Goal: Task Accomplishment & Management: Manage account settings

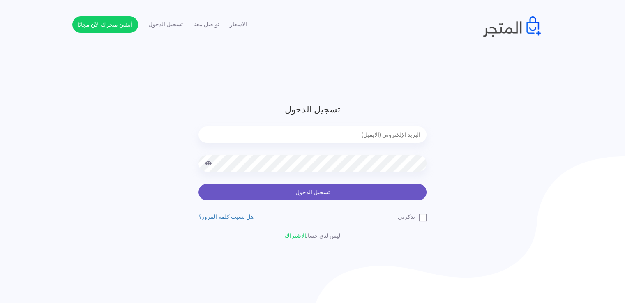
type input "[EMAIL_ADDRESS][DOMAIN_NAME]"
click at [341, 192] on button "تسجيل الدخول" at bounding box center [312, 192] width 228 height 16
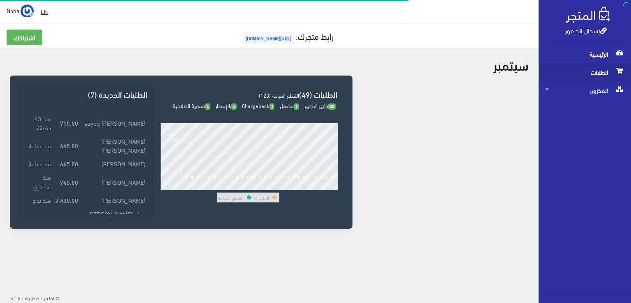
click at [615, 74] on span at bounding box center [620, 70] width 10 height 15
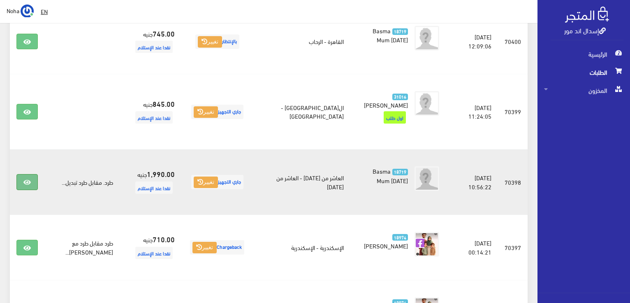
scroll to position [411, 0]
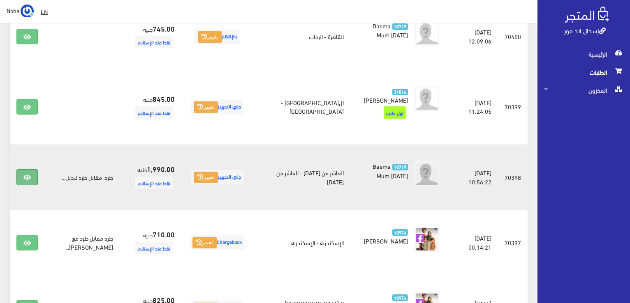
click at [30, 169] on link at bounding box center [26, 177] width 21 height 16
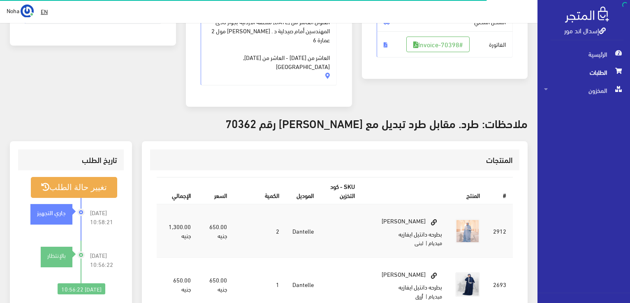
scroll to position [205, 0]
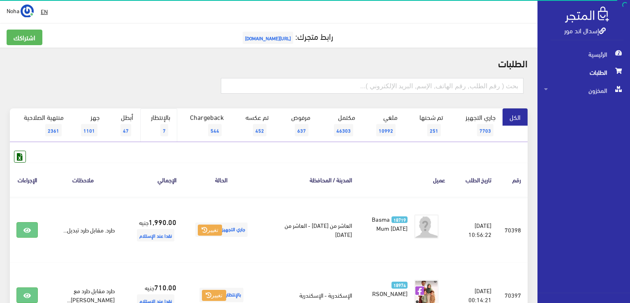
click at [169, 124] on link "بالإنتظار 7" at bounding box center [158, 125] width 37 height 34
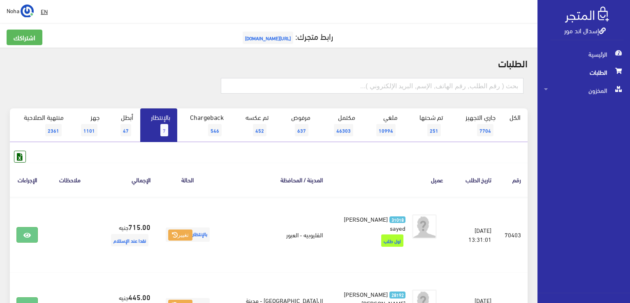
click at [278, 38] on span "[URL][DOMAIN_NAME]" at bounding box center [267, 38] width 51 height 12
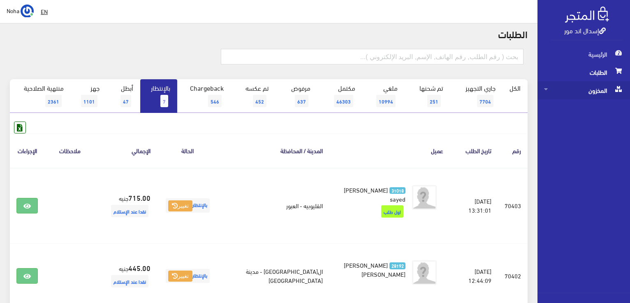
scroll to position [41, 0]
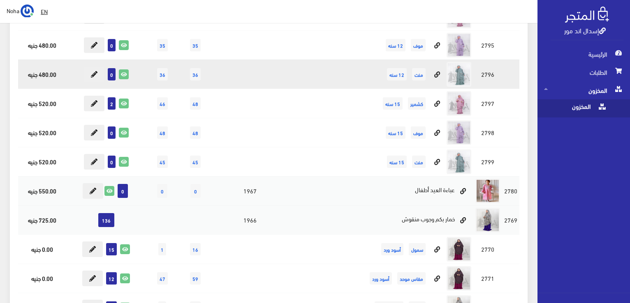
scroll to position [2836, 0]
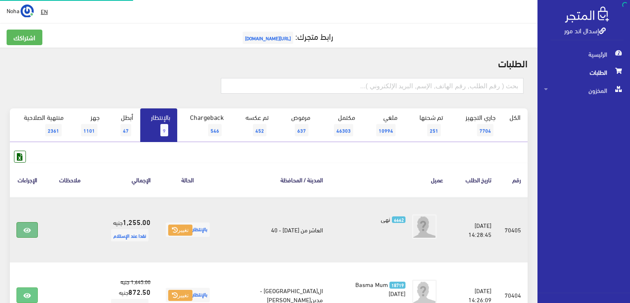
click at [25, 222] on link at bounding box center [26, 230] width 21 height 16
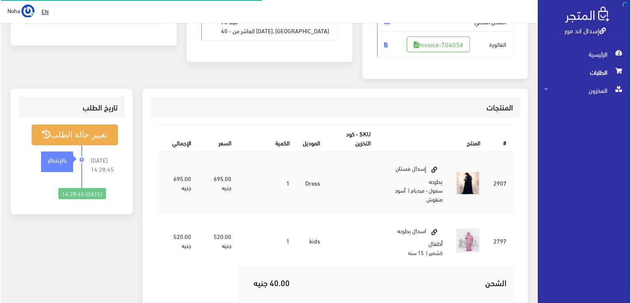
scroll to position [164, 0]
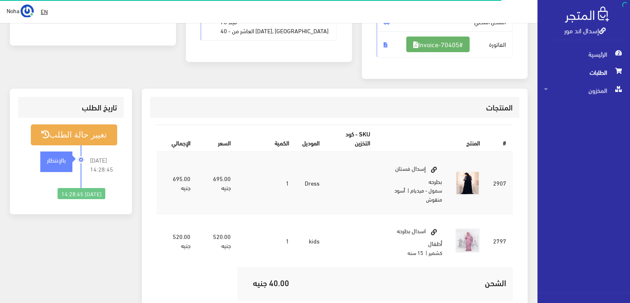
click at [455, 41] on link "#Invoice-70405" at bounding box center [437, 45] width 63 height 16
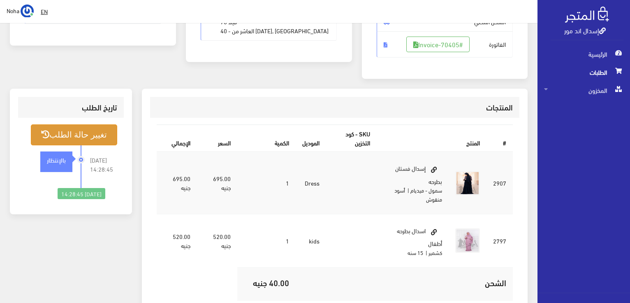
click at [59, 136] on button "تغيير حالة الطلب" at bounding box center [74, 135] width 86 height 21
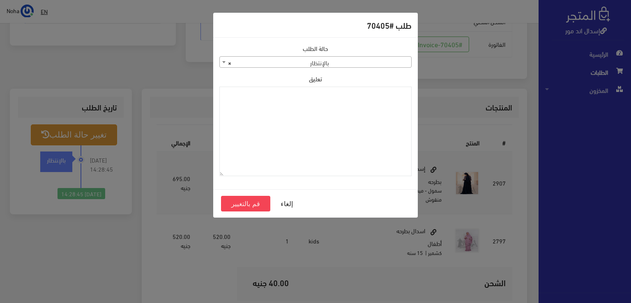
click at [323, 62] on span "× بالإنتظار" at bounding box center [316, 63] width 192 height 12
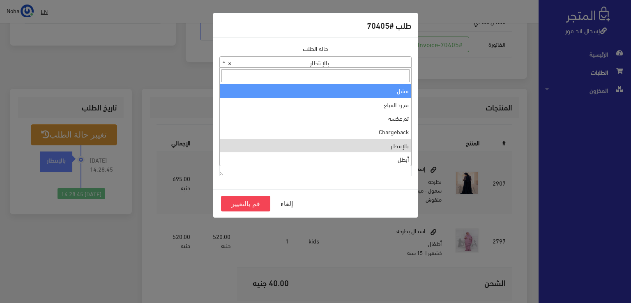
scroll to position [110, 0]
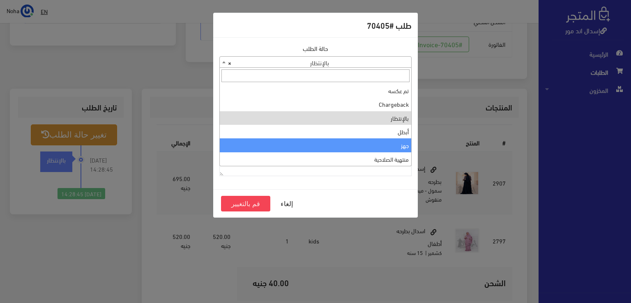
select select "13"
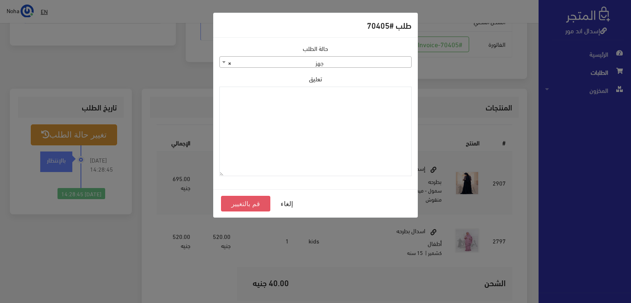
click at [257, 202] on button "قم بالتغيير" at bounding box center [245, 204] width 49 height 16
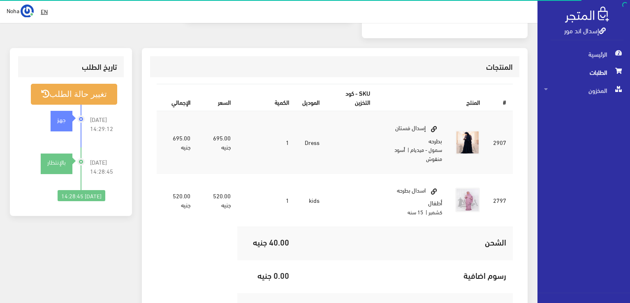
scroll to position [205, 0]
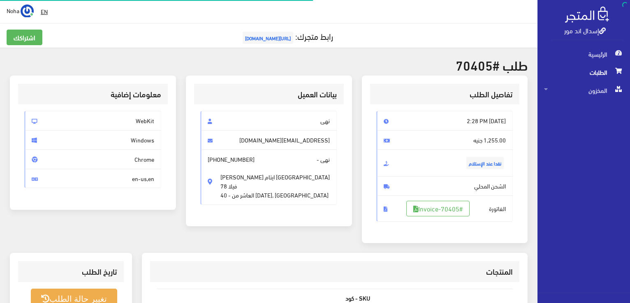
scroll to position [162, 0]
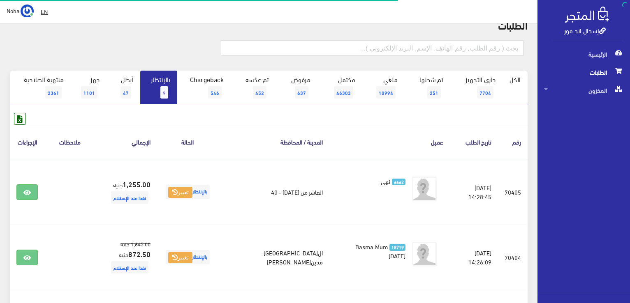
click at [154, 79] on link "بالإنتظار 9" at bounding box center [158, 88] width 37 height 34
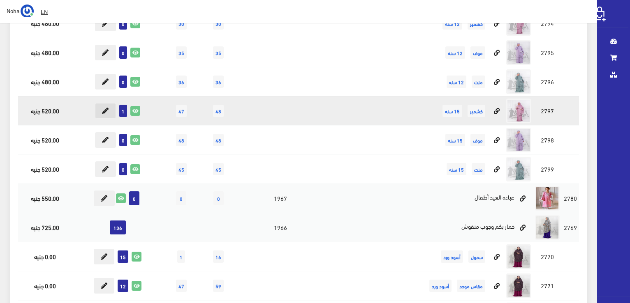
click at [101, 104] on button at bounding box center [105, 111] width 21 height 16
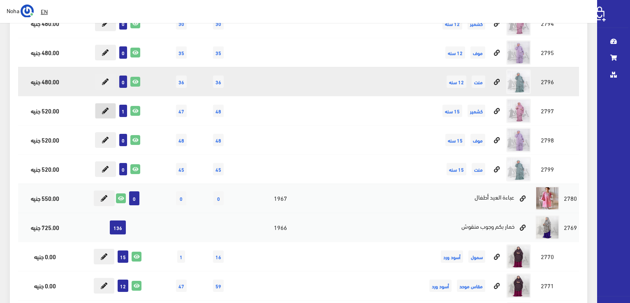
scroll to position [2836, 0]
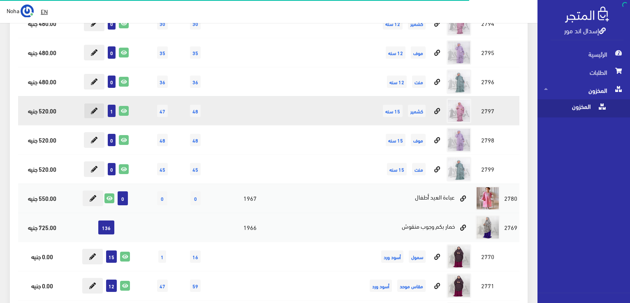
click at [95, 108] on icon at bounding box center [94, 111] width 7 height 7
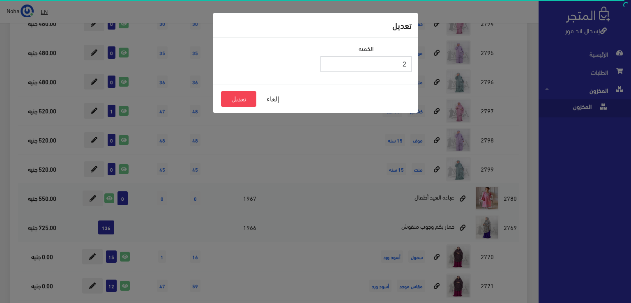
type input "2"
click at [331, 61] on input "2" at bounding box center [366, 64] width 91 height 16
click at [247, 101] on button "تعديل" at bounding box center [238, 99] width 35 height 16
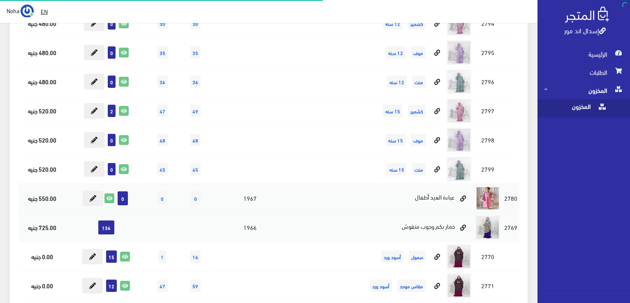
scroll to position [2836, 0]
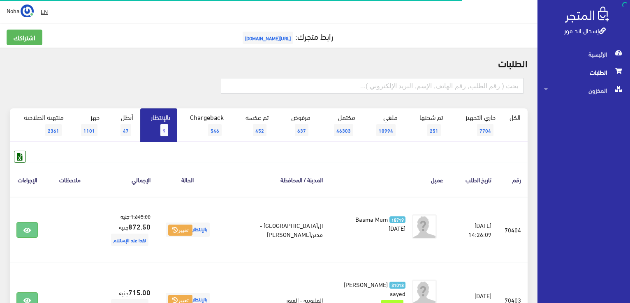
click at [166, 124] on span "9" at bounding box center [164, 130] width 8 height 12
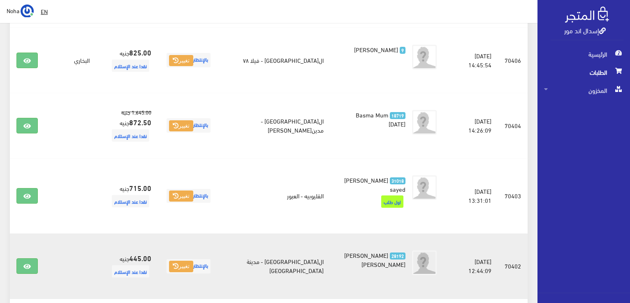
scroll to position [164, 0]
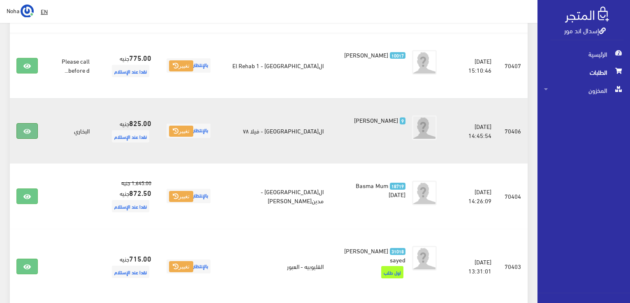
click at [36, 132] on link at bounding box center [26, 131] width 21 height 16
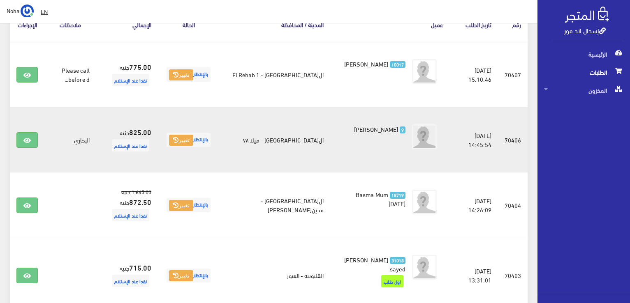
scroll to position [82, 0]
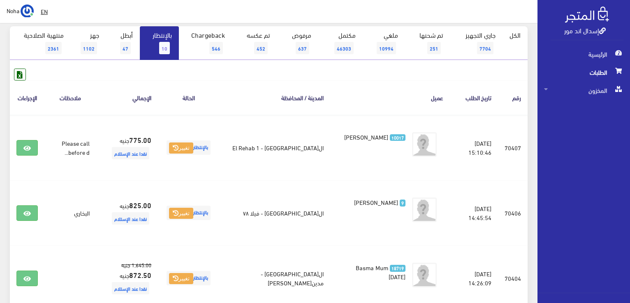
click at [171, 45] on link "بالإنتظار 10" at bounding box center [159, 43] width 39 height 34
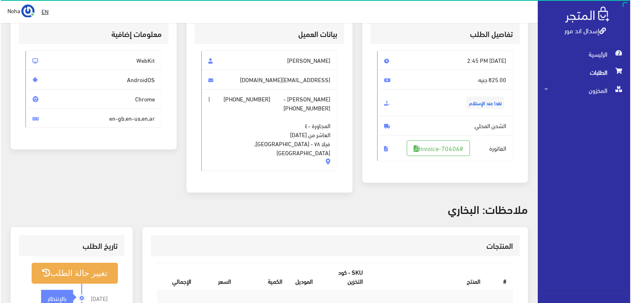
scroll to position [82, 0]
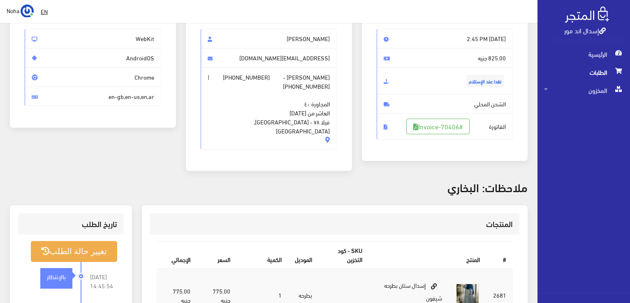
click at [474, 124] on span "الفاتورة #Invoice-70406" at bounding box center [444, 126] width 136 height 26
click at [462, 129] on link "#Invoice-70406" at bounding box center [437, 127] width 63 height 16
click at [90, 247] on button "تغيير حالة الطلب" at bounding box center [74, 251] width 86 height 21
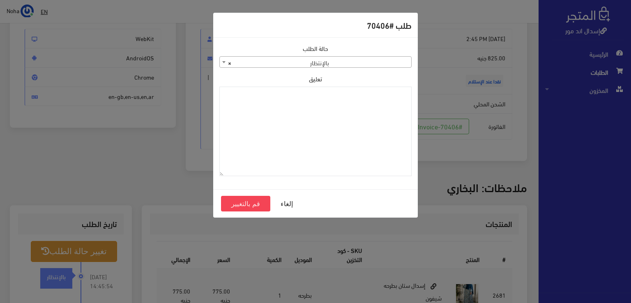
click at [355, 58] on span "× بالإنتظار" at bounding box center [316, 63] width 192 height 12
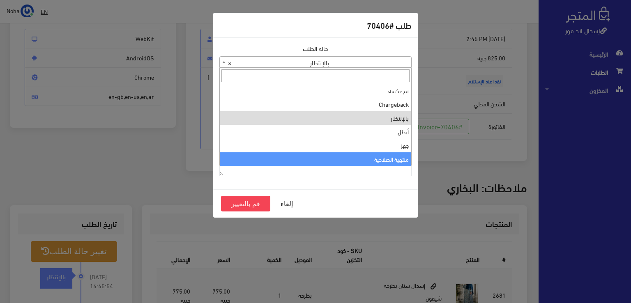
select select "14"
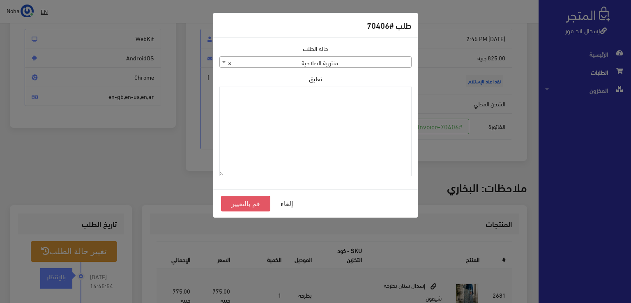
click at [245, 203] on button "قم بالتغيير" at bounding box center [245, 204] width 49 height 16
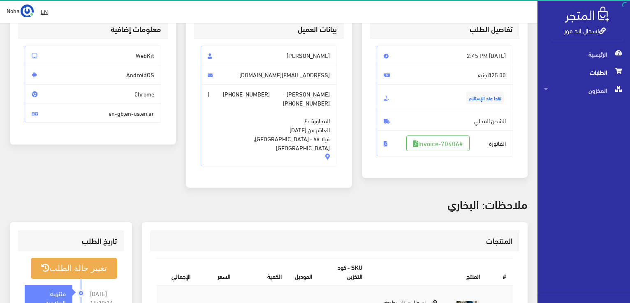
scroll to position [123, 0]
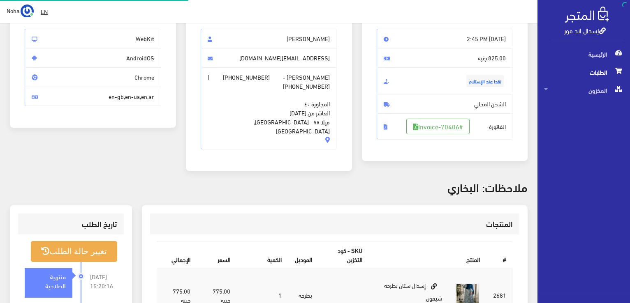
scroll to position [82, 0]
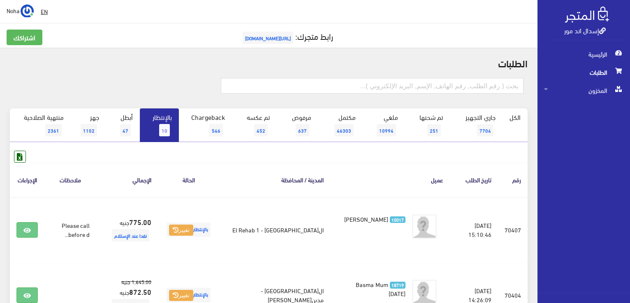
click at [157, 125] on link "بالإنتظار 10" at bounding box center [159, 125] width 39 height 34
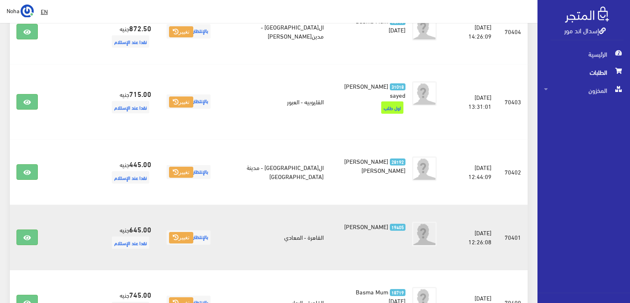
scroll to position [164, 0]
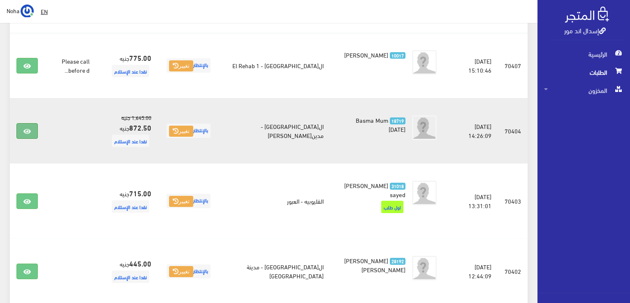
click at [27, 132] on icon at bounding box center [26, 131] width 7 height 7
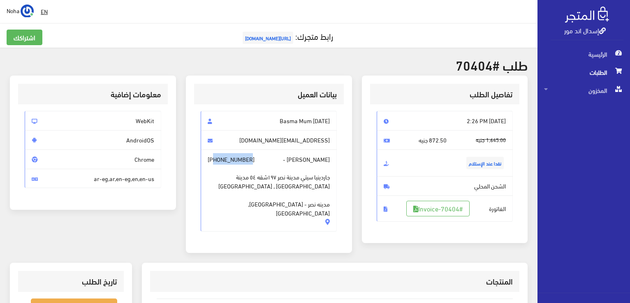
drag, startPoint x: 247, startPoint y: 156, endPoint x: 212, endPoint y: 158, distance: 35.4
click at [212, 158] on span "نرمين طه - +201005372760 جاردينيا سيتي مدينة نصر ١٩٧شقه ٥٤ مدينة نصر - القاهرة …" at bounding box center [269, 191] width 136 height 82
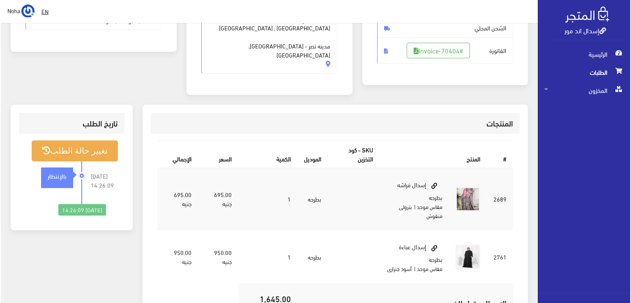
scroll to position [123, 0]
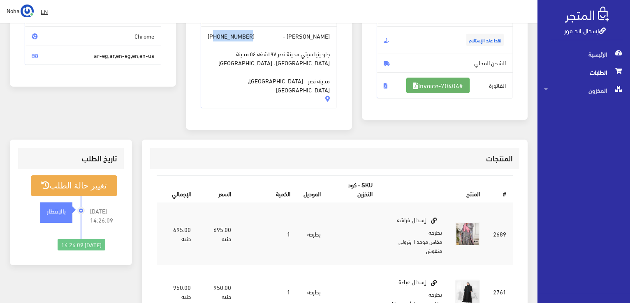
click at [460, 88] on link "#Invoice-70404" at bounding box center [437, 86] width 63 height 16
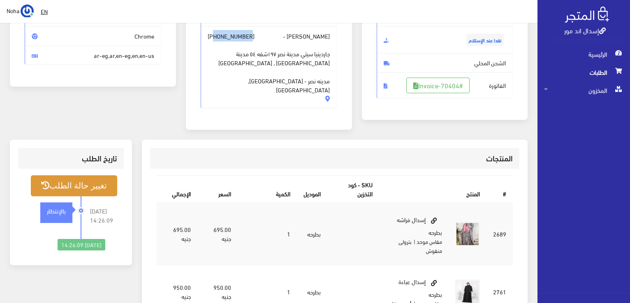
click at [88, 183] on button "تغيير حالة الطلب" at bounding box center [74, 185] width 86 height 21
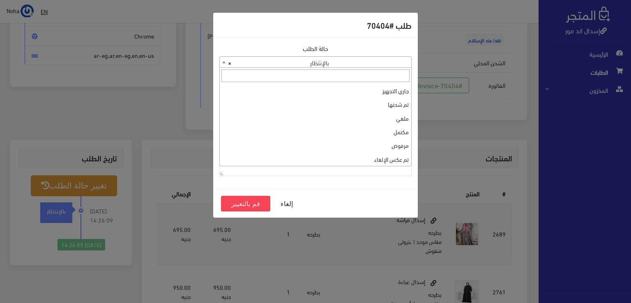
click at [369, 56] on span "× بالإنتظار" at bounding box center [315, 62] width 192 height 12
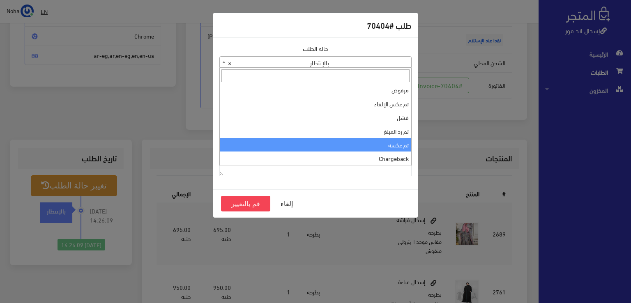
scroll to position [0, 0]
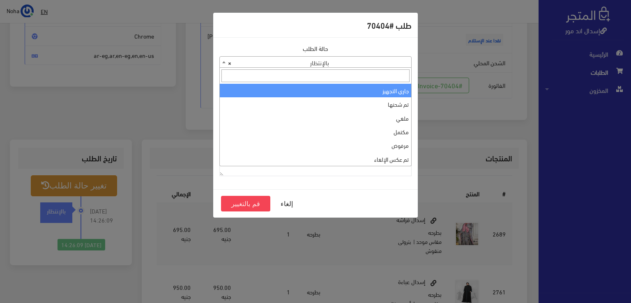
select select "1"
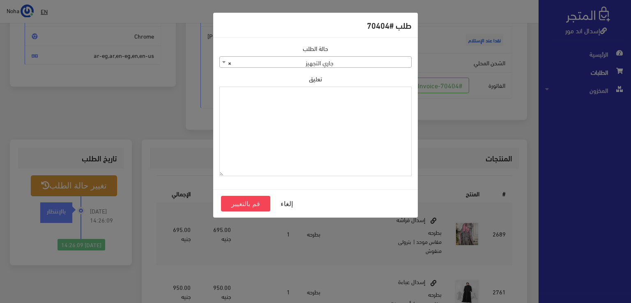
paste textarea "1118134"
type textarea "1118134"
click at [252, 202] on button "قم بالتغيير" at bounding box center [245, 204] width 49 height 16
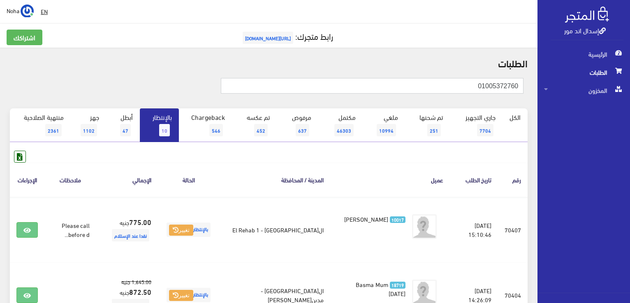
type input "01005372760"
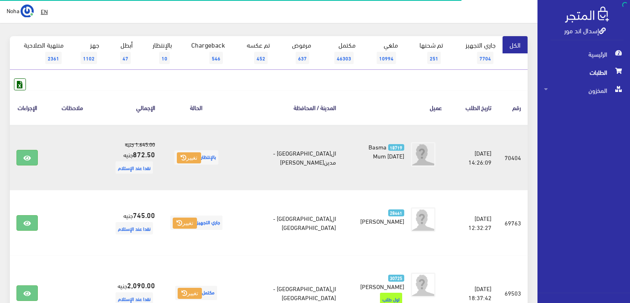
scroll to position [82, 0]
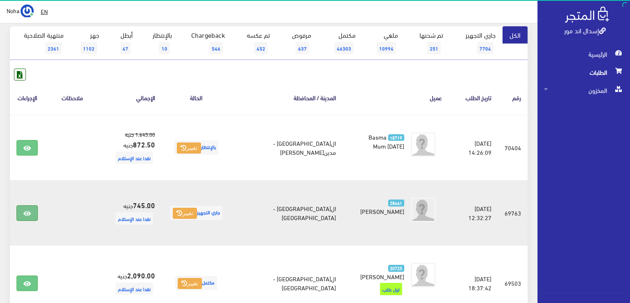
click at [21, 210] on link at bounding box center [26, 213] width 21 height 16
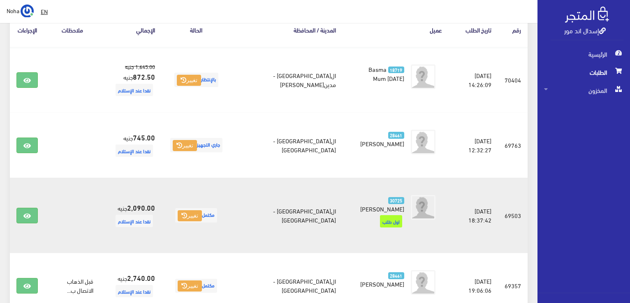
scroll to position [164, 0]
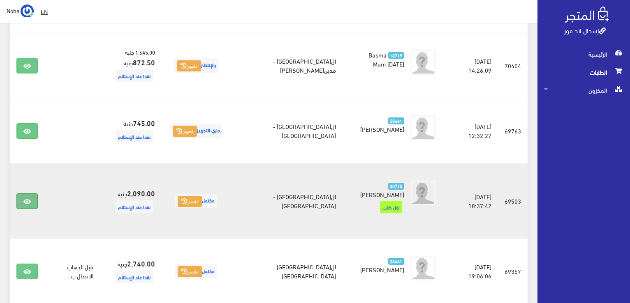
click at [23, 198] on icon at bounding box center [26, 201] width 7 height 7
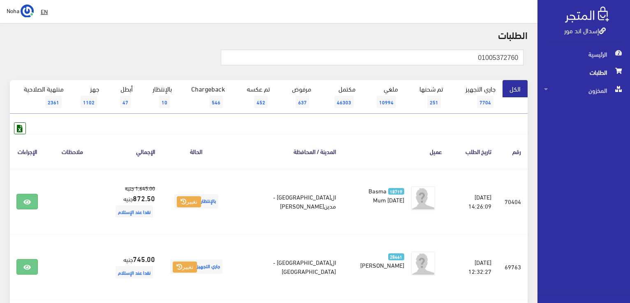
scroll to position [16, 0]
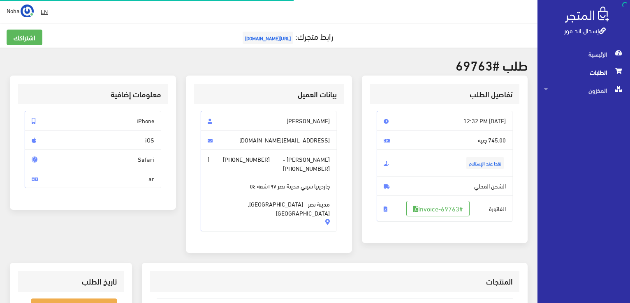
scroll to position [241, 0]
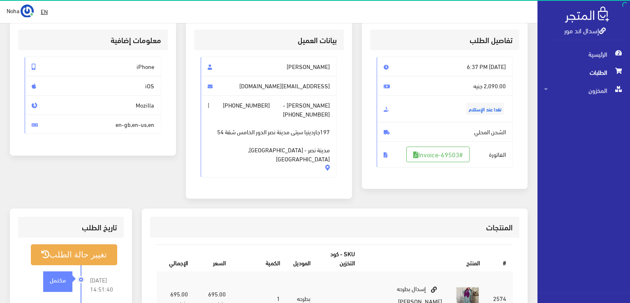
scroll to position [41, 0]
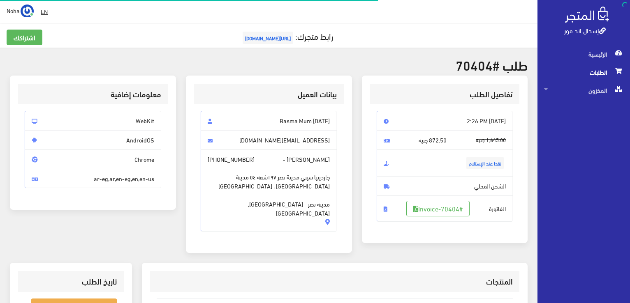
scroll to position [118, 0]
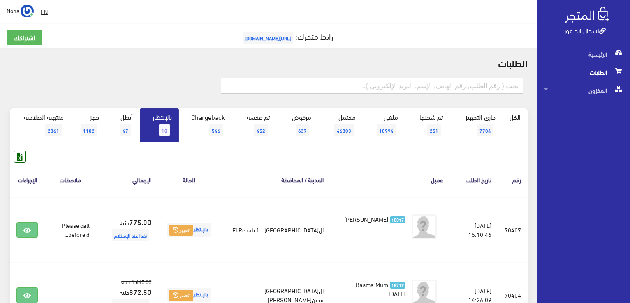
click at [485, 88] on input "text" at bounding box center [372, 86] width 302 height 16
type input "70357"
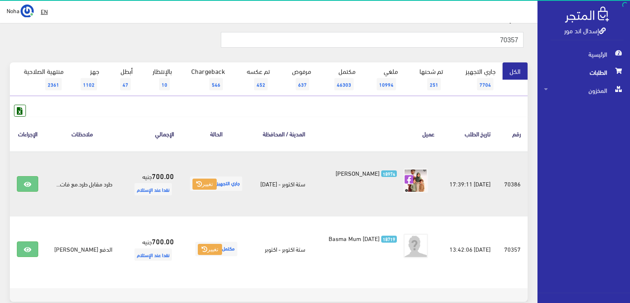
scroll to position [90, 0]
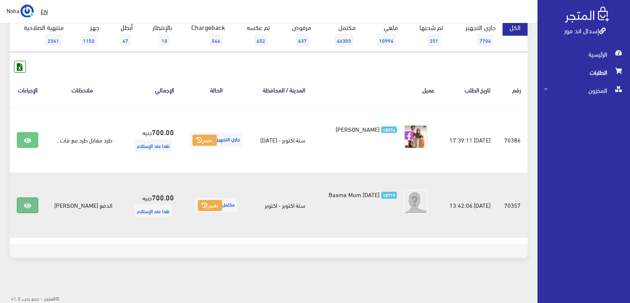
click at [20, 208] on link at bounding box center [27, 206] width 21 height 16
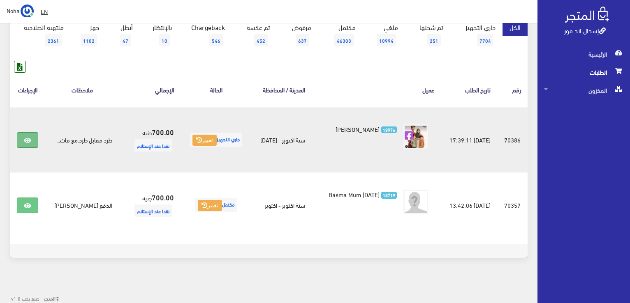
click at [24, 137] on icon at bounding box center [27, 140] width 7 height 7
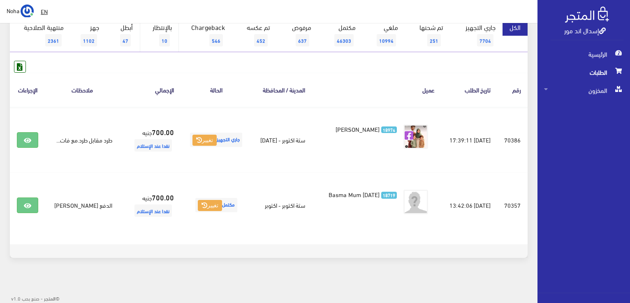
click at [167, 42] on span "10" at bounding box center [164, 40] width 11 height 12
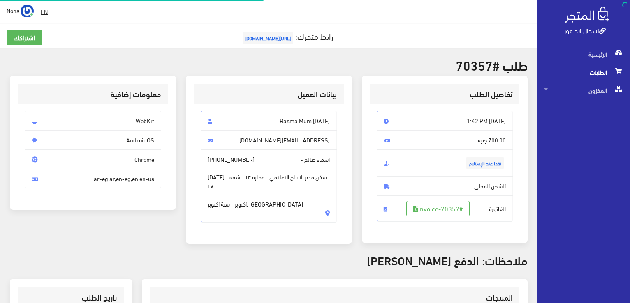
scroll to position [205, 0]
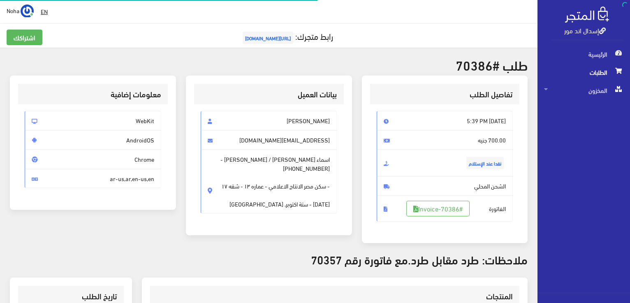
scroll to position [164, 0]
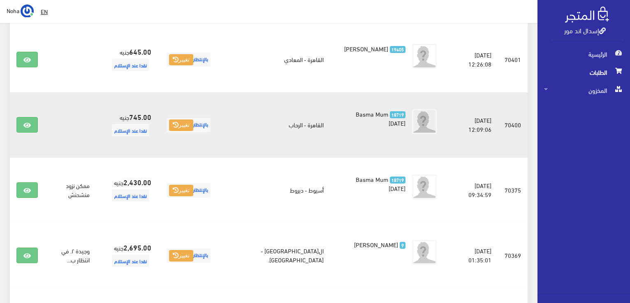
scroll to position [329, 0]
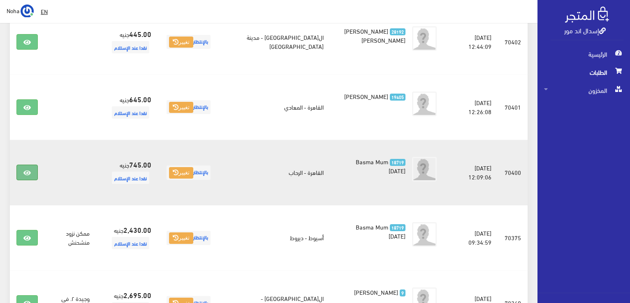
click at [25, 170] on icon at bounding box center [26, 173] width 7 height 7
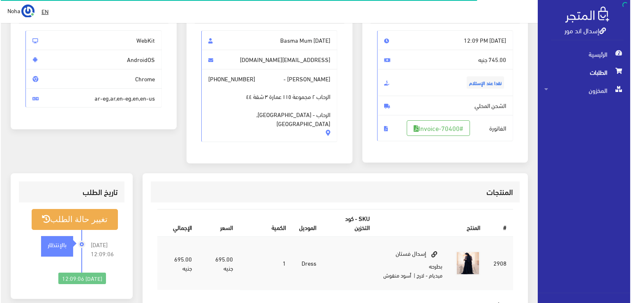
scroll to position [82, 0]
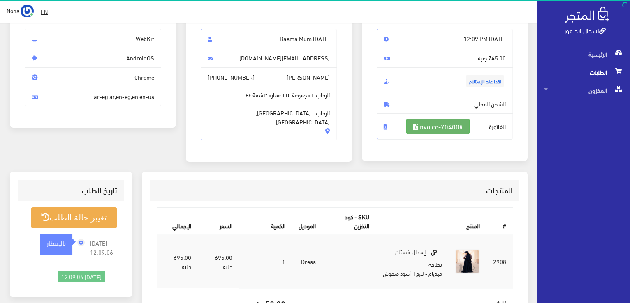
click at [440, 127] on link "#Invoice-70400" at bounding box center [437, 127] width 63 height 16
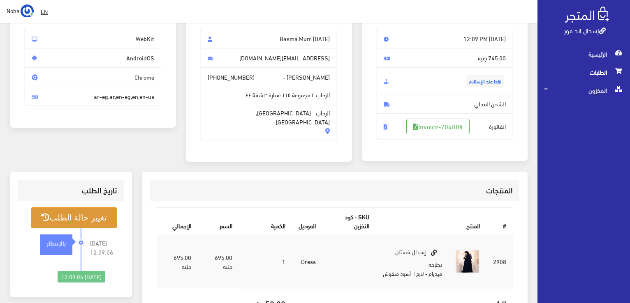
click at [46, 222] on button "تغيير حالة الطلب" at bounding box center [74, 218] width 86 height 21
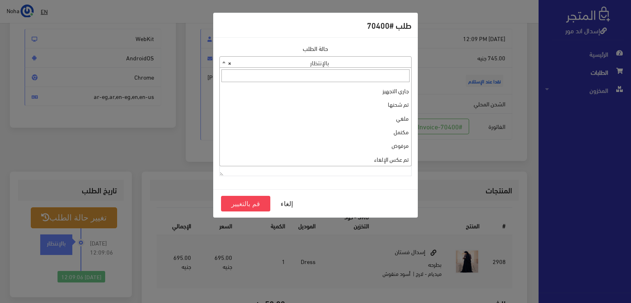
click at [341, 66] on span "× بالإنتظار" at bounding box center [316, 63] width 192 height 12
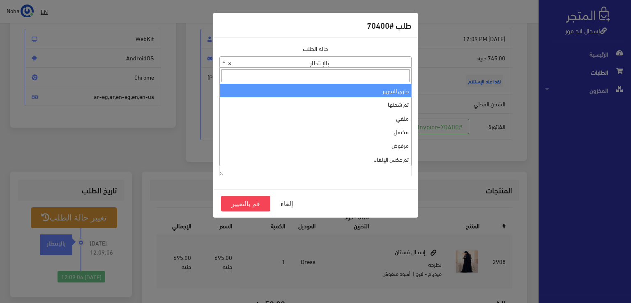
select select "1"
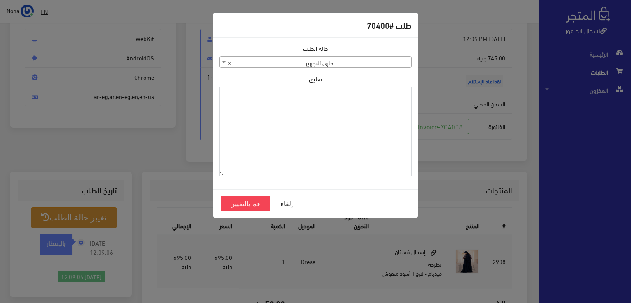
click at [339, 122] on textarea "تعليق" at bounding box center [315, 132] width 192 height 90
type textarea "1118135"
click at [241, 204] on button "قم بالتغيير" at bounding box center [245, 204] width 49 height 16
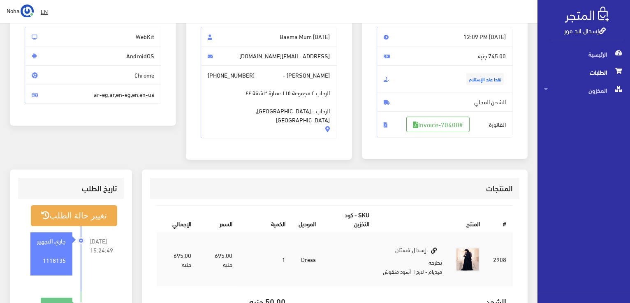
scroll to position [82, 0]
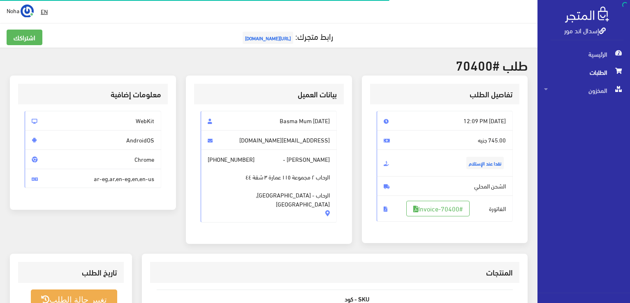
scroll to position [82, 0]
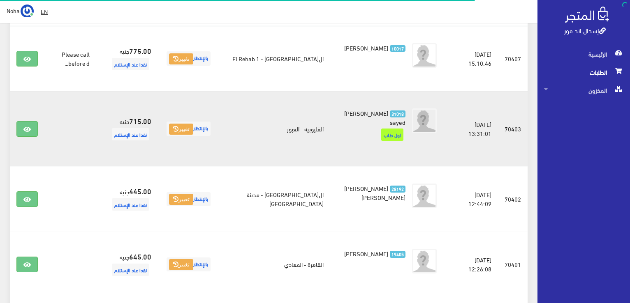
scroll to position [218, 0]
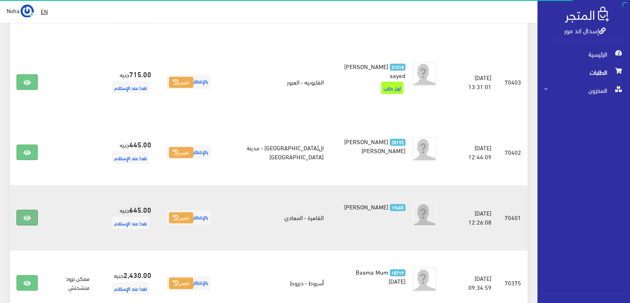
click at [33, 210] on link at bounding box center [26, 218] width 21 height 16
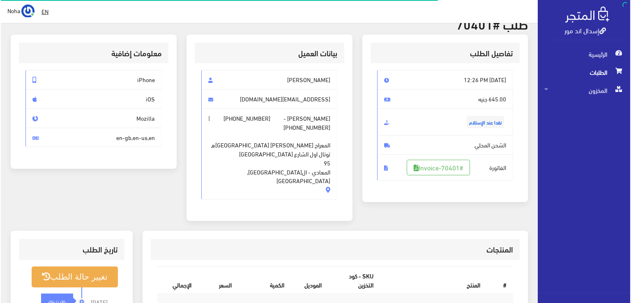
scroll to position [123, 0]
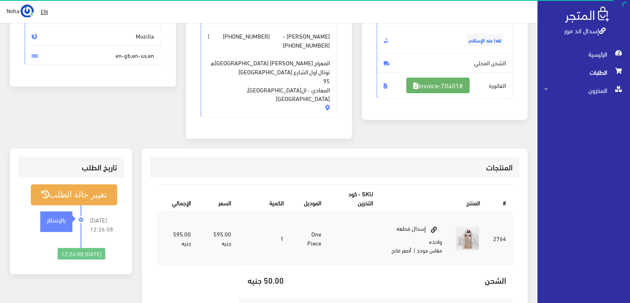
click at [456, 85] on link "#Invoice-70401" at bounding box center [437, 86] width 63 height 16
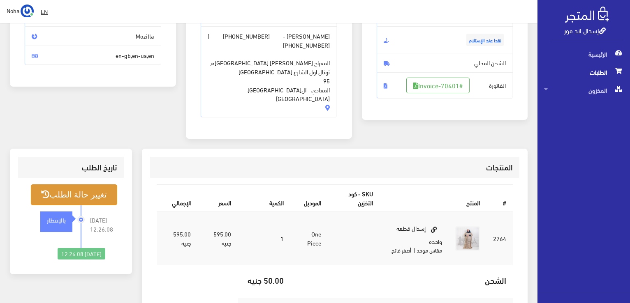
click at [49, 185] on button "تغيير حالة الطلب" at bounding box center [74, 195] width 86 height 21
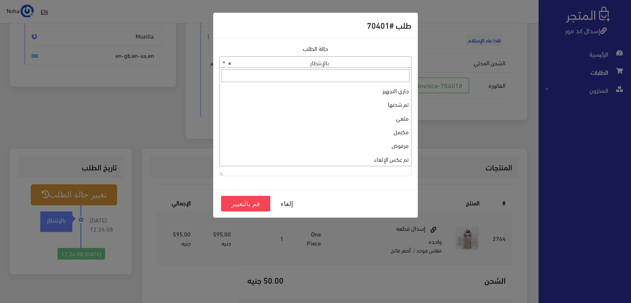
click at [318, 59] on span "× بالإنتظار" at bounding box center [316, 63] width 192 height 12
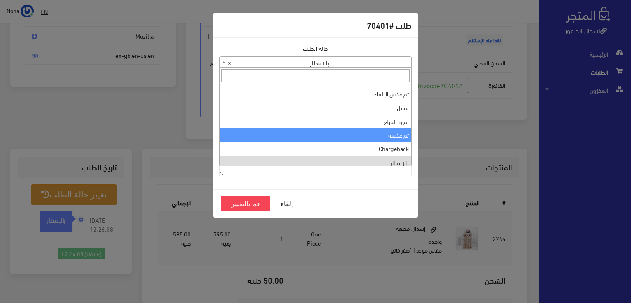
scroll to position [0, 0]
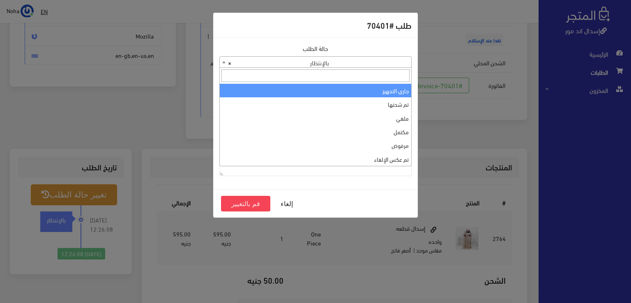
select select "1"
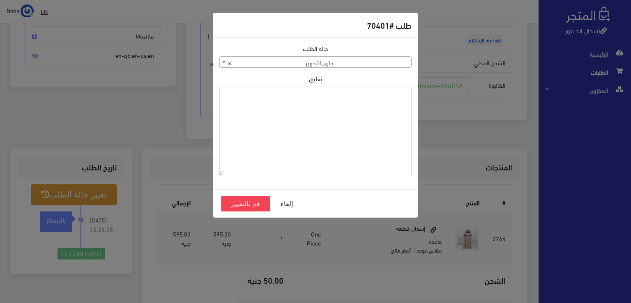
paste textarea "1118134"
type textarea "1118134"
click at [237, 205] on button "قم بالتغيير" at bounding box center [245, 204] width 49 height 16
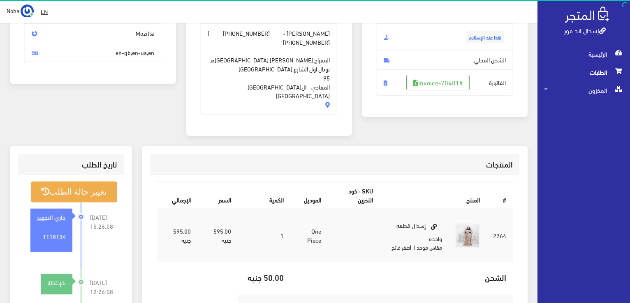
scroll to position [82, 0]
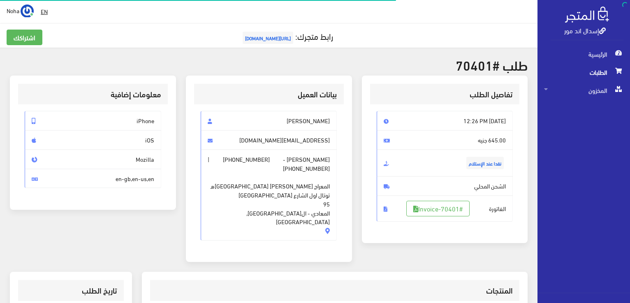
scroll to position [118, 0]
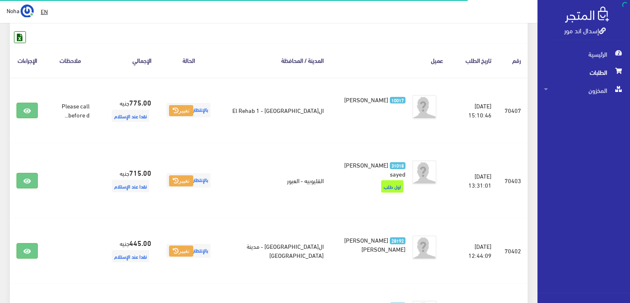
scroll to position [95, 0]
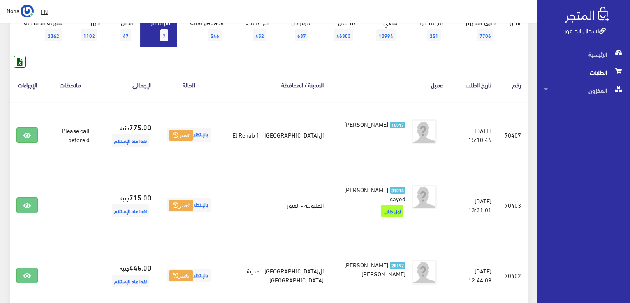
click at [168, 37] on span "7" at bounding box center [164, 35] width 8 height 12
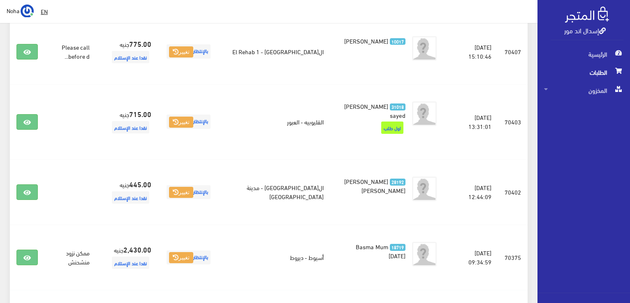
scroll to position [164, 0]
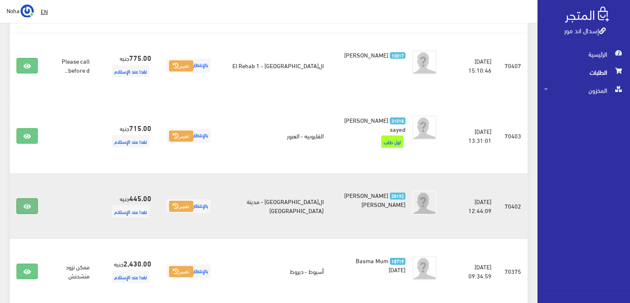
click at [36, 198] on link at bounding box center [26, 206] width 21 height 16
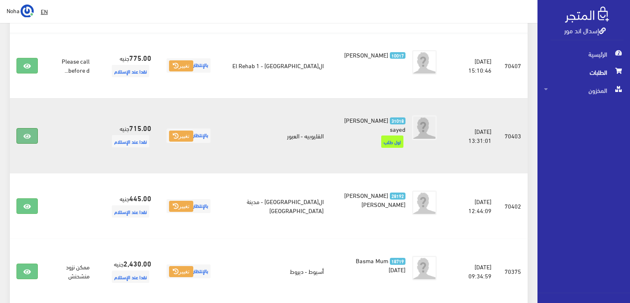
click at [29, 134] on icon at bounding box center [26, 136] width 7 height 7
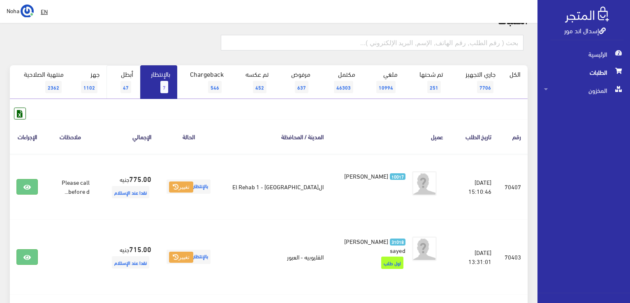
scroll to position [41, 0]
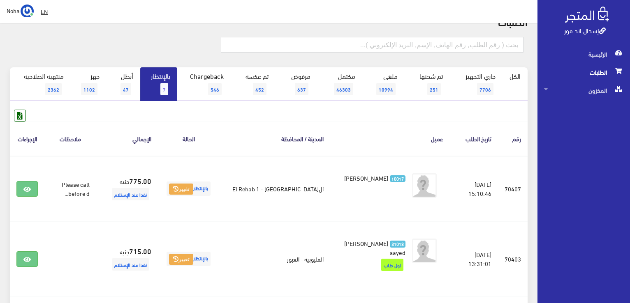
click at [160, 82] on link "بالإنتظار 7" at bounding box center [158, 84] width 37 height 34
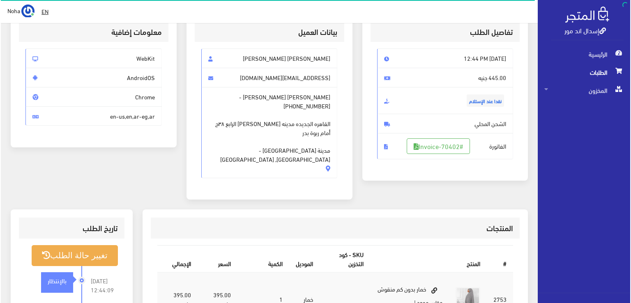
scroll to position [82, 0]
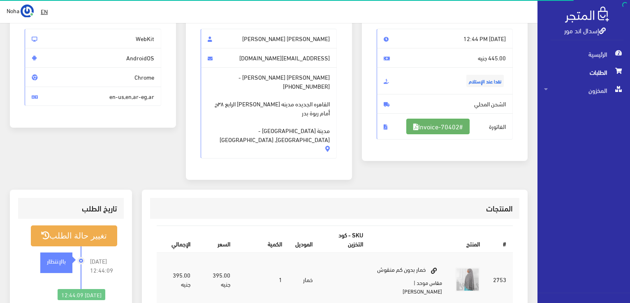
click at [459, 130] on link "#Invoice-70402" at bounding box center [437, 127] width 63 height 16
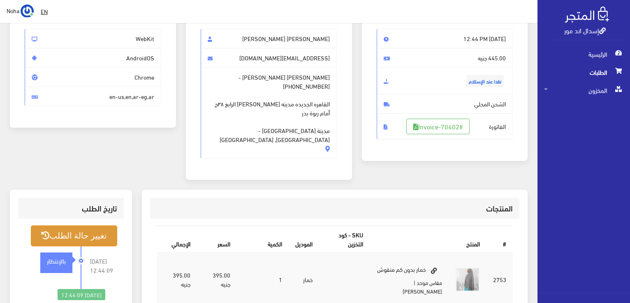
click at [89, 226] on button "تغيير حالة الطلب" at bounding box center [74, 236] width 86 height 21
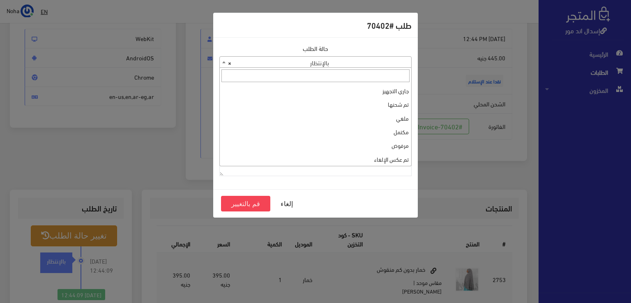
click at [359, 58] on span "× بالإنتظار" at bounding box center [316, 63] width 192 height 12
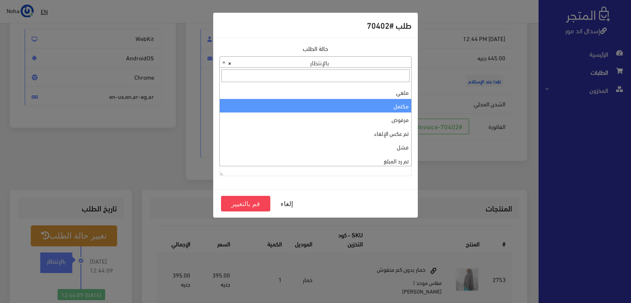
scroll to position [0, 0]
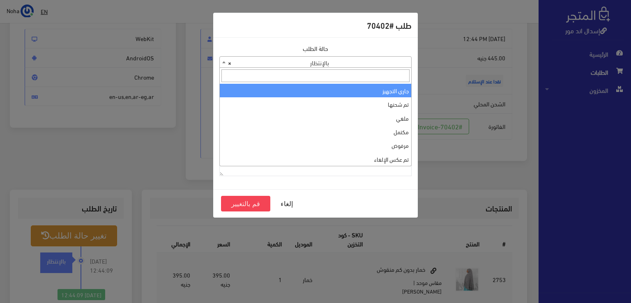
select select "1"
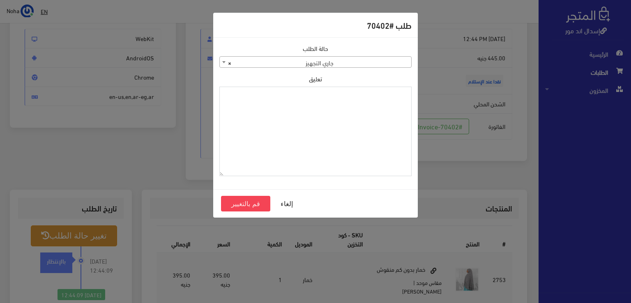
paste textarea "1118134"
type textarea "1118134"
click at [255, 201] on button "قم بالتغيير" at bounding box center [245, 204] width 49 height 16
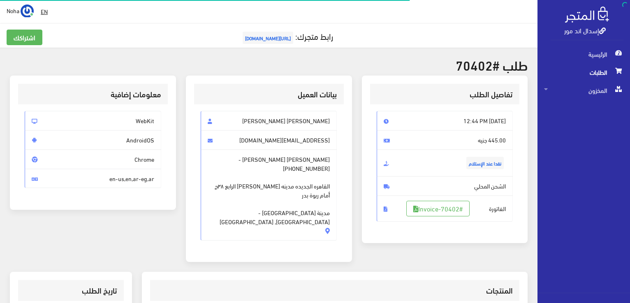
scroll to position [82, 0]
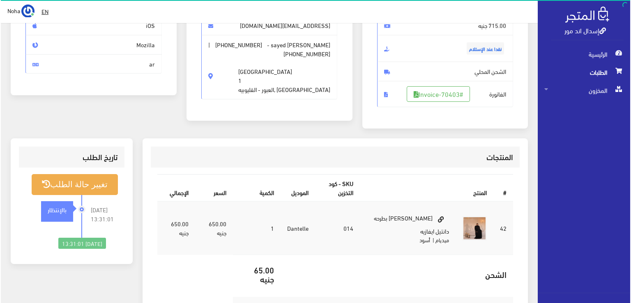
scroll to position [123, 0]
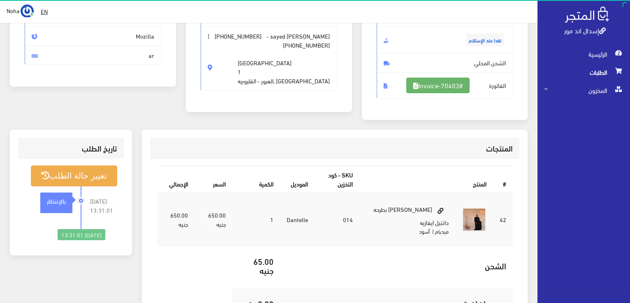
click at [450, 81] on link "#Invoice-70403" at bounding box center [437, 86] width 63 height 16
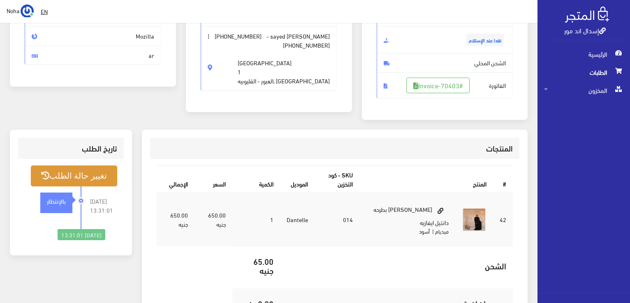
click at [97, 177] on button "تغيير حالة الطلب" at bounding box center [74, 176] width 86 height 21
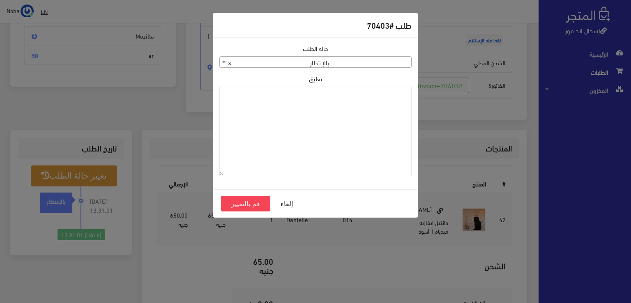
click at [371, 60] on span "× بالإنتظار" at bounding box center [316, 63] width 192 height 12
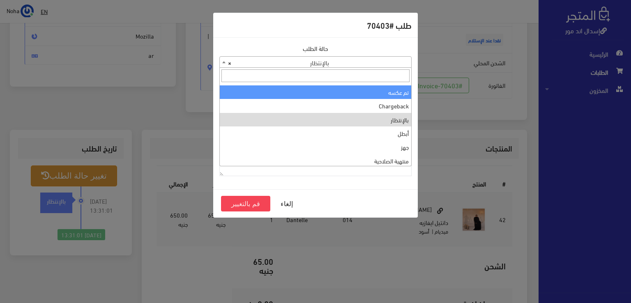
scroll to position [0, 0]
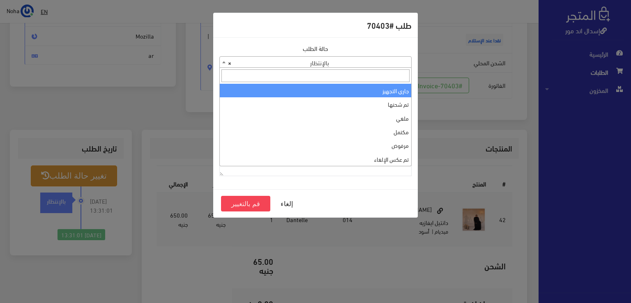
select select "1"
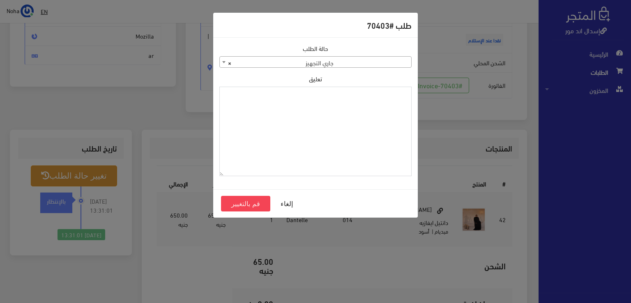
paste textarea "1118134"
type textarea "1118134"
click at [247, 199] on button "قم بالتغيير" at bounding box center [245, 204] width 49 height 16
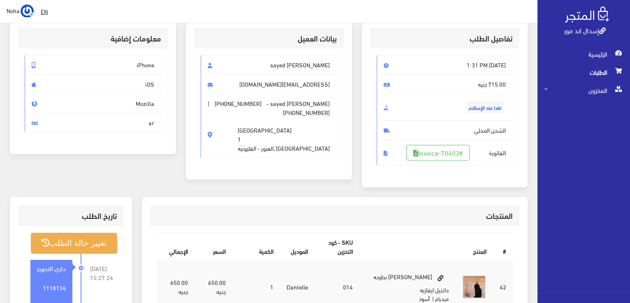
scroll to position [123, 0]
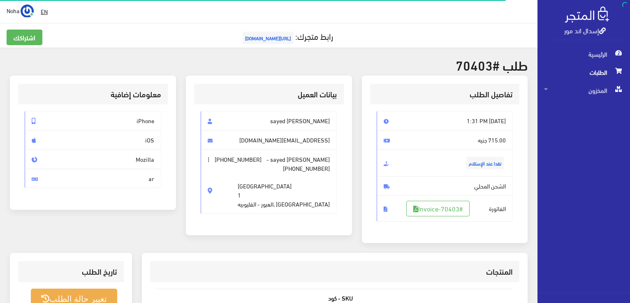
scroll to position [118, 0]
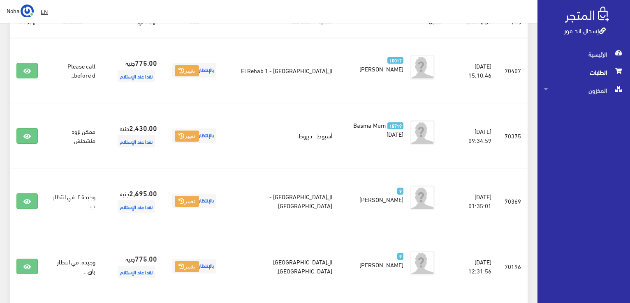
scroll to position [164, 0]
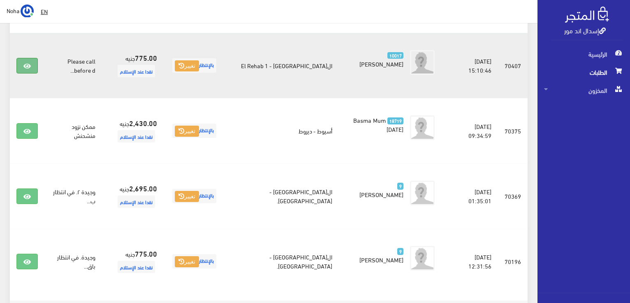
click at [29, 68] on icon at bounding box center [26, 66] width 7 height 7
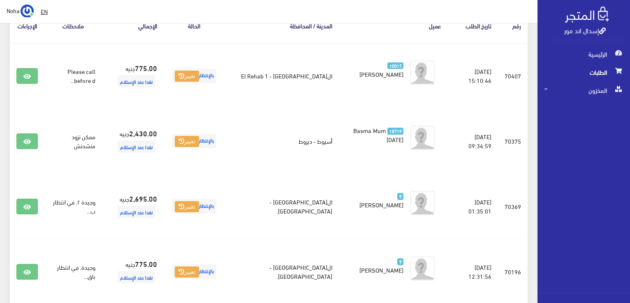
scroll to position [41, 0]
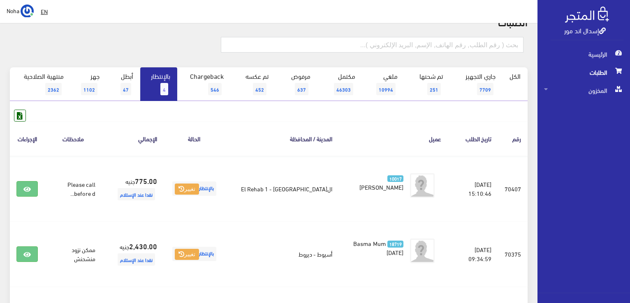
click at [165, 78] on link "بالإنتظار 4" at bounding box center [158, 84] width 37 height 34
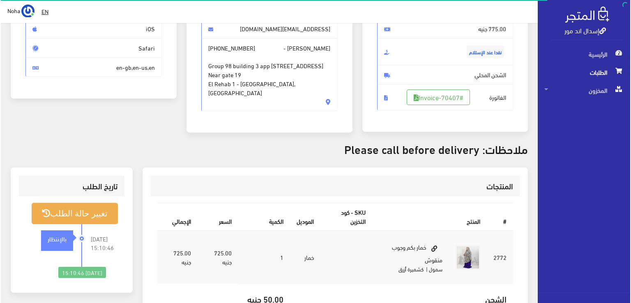
scroll to position [82, 0]
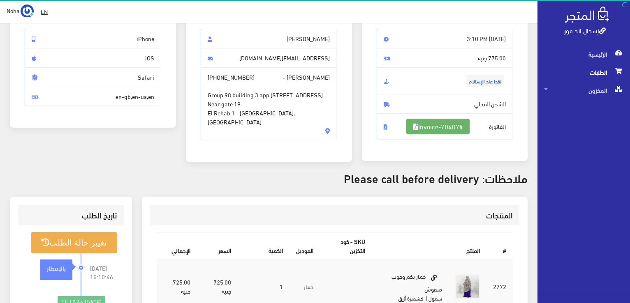
click at [449, 130] on link "#Invoice-70407" at bounding box center [437, 127] width 63 height 16
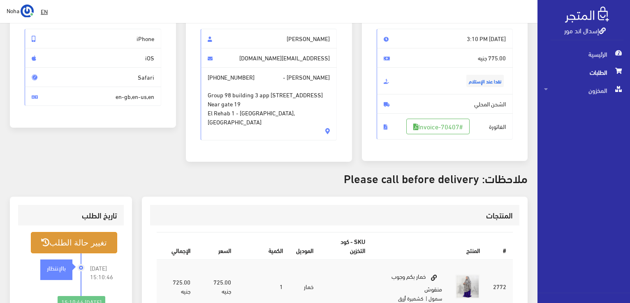
click at [86, 248] on button "تغيير حالة الطلب" at bounding box center [74, 242] width 86 height 21
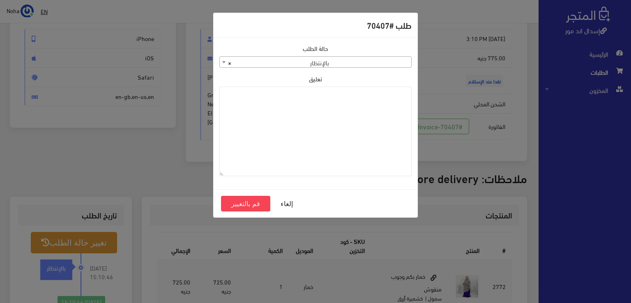
click at [292, 65] on span "× بالإنتظار" at bounding box center [316, 63] width 192 height 12
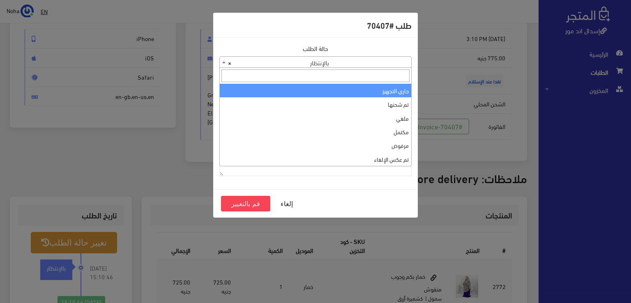
select select "1"
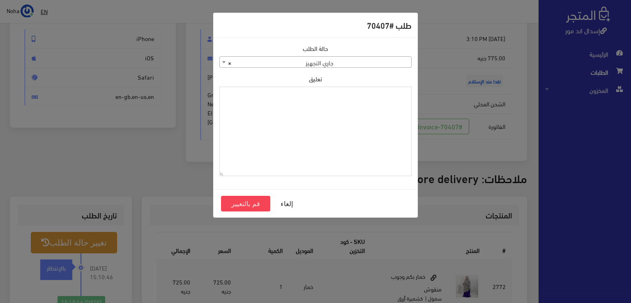
paste textarea "1118134"
type textarea "1118134"
click at [247, 205] on button "قم بالتغيير" at bounding box center [245, 204] width 49 height 16
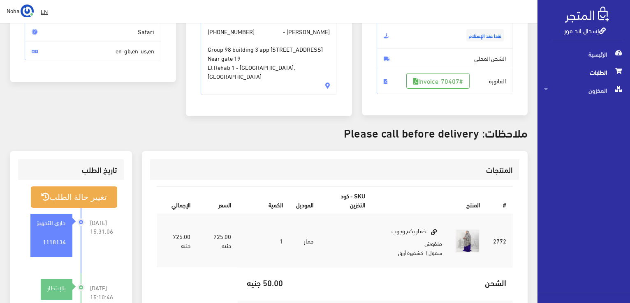
scroll to position [205, 0]
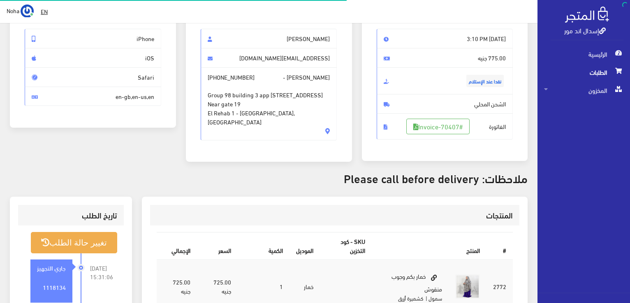
scroll to position [82, 0]
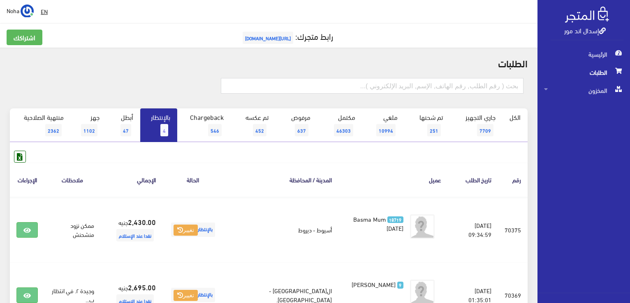
click at [173, 125] on link "بالإنتظار 4" at bounding box center [158, 125] width 37 height 34
click at [169, 125] on link "بالإنتظار 4" at bounding box center [158, 125] width 37 height 34
click at [153, 118] on link "بالإنتظار 4" at bounding box center [158, 125] width 37 height 34
click at [484, 123] on link "جاري التجهيز 7710" at bounding box center [476, 125] width 53 height 34
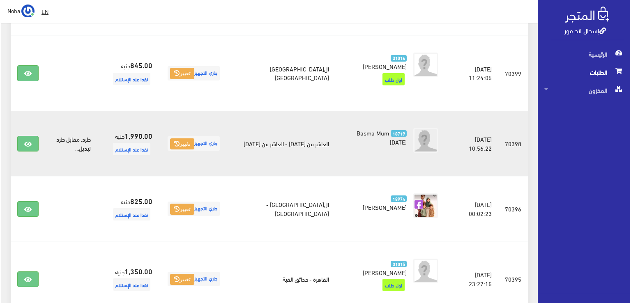
scroll to position [616, 0]
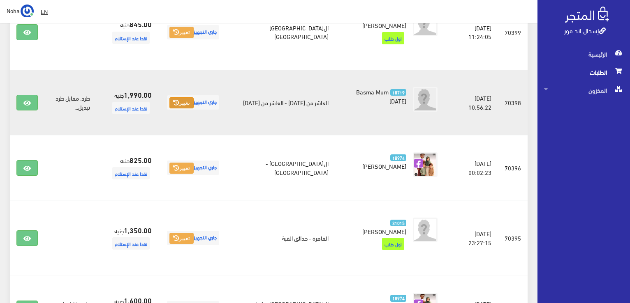
click at [194, 97] on button "تغيير" at bounding box center [181, 103] width 24 height 12
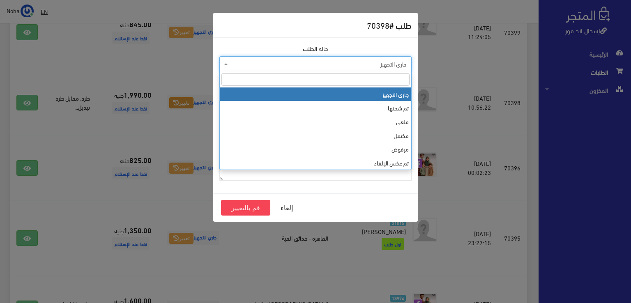
click at [321, 64] on span "جاري التجهيز" at bounding box center [318, 64] width 177 height 8
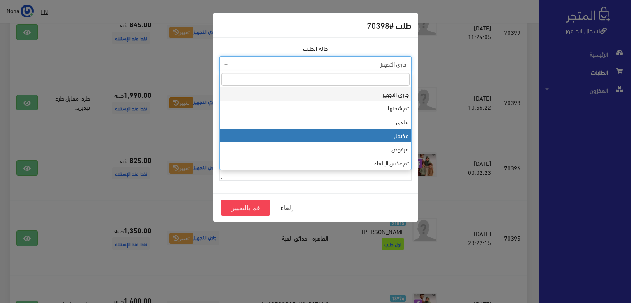
select select "4"
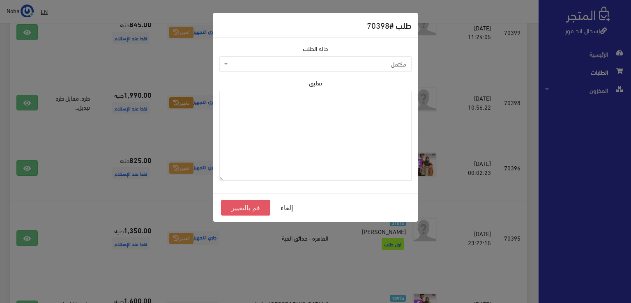
click at [245, 208] on button "قم بالتغيير" at bounding box center [245, 208] width 49 height 16
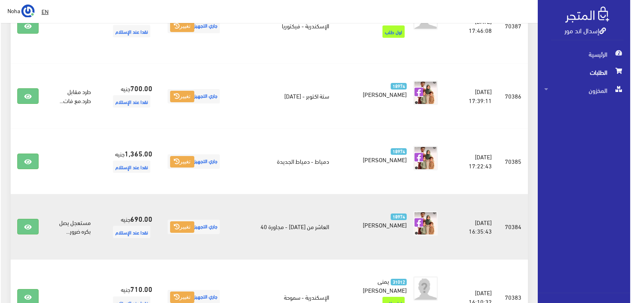
scroll to position [1151, 0]
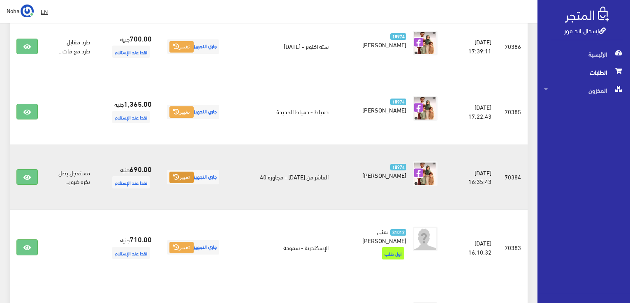
click at [194, 172] on button "تغيير" at bounding box center [181, 178] width 24 height 12
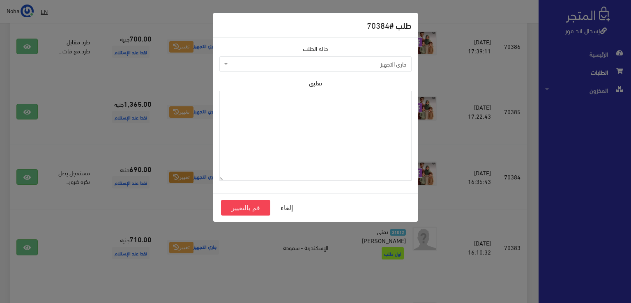
click at [340, 62] on span "جاري التجهيز" at bounding box center [318, 64] width 177 height 8
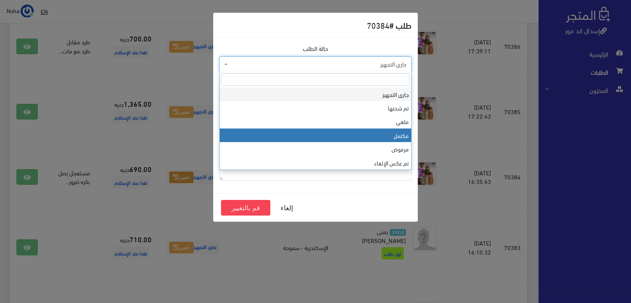
select select "4"
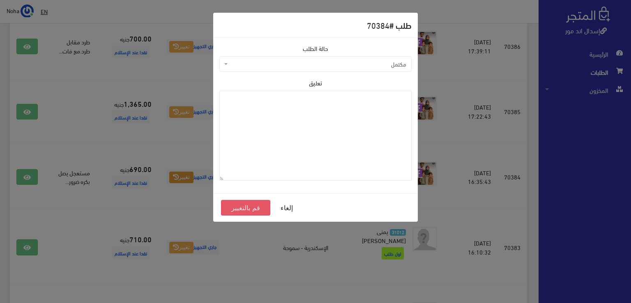
click at [258, 211] on button "قم بالتغيير" at bounding box center [245, 208] width 49 height 16
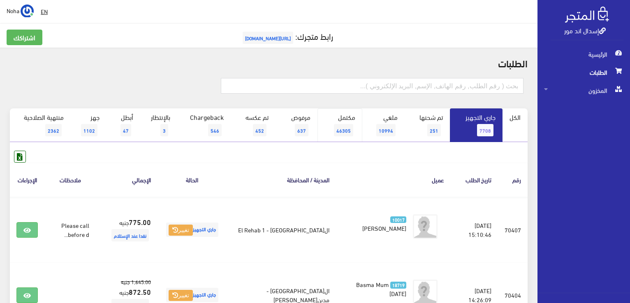
click at [343, 123] on link "مكتمل 46305" at bounding box center [339, 125] width 45 height 34
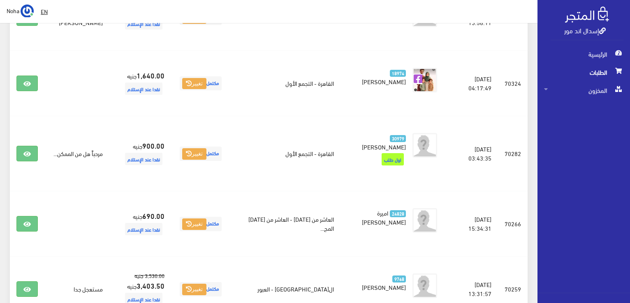
scroll to position [493, 0]
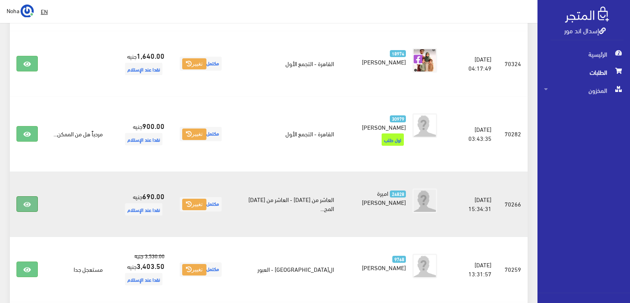
click at [31, 205] on link at bounding box center [26, 204] width 21 height 16
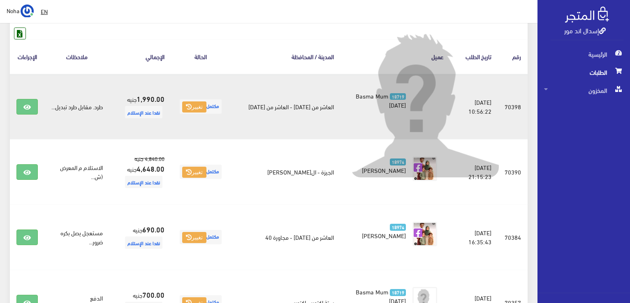
scroll to position [0, 0]
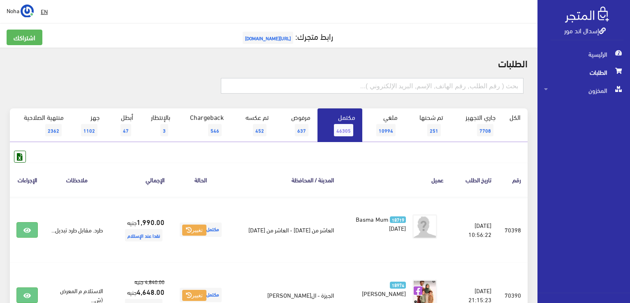
click at [403, 89] on input "text" at bounding box center [372, 86] width 302 height 16
type input "0554490899"
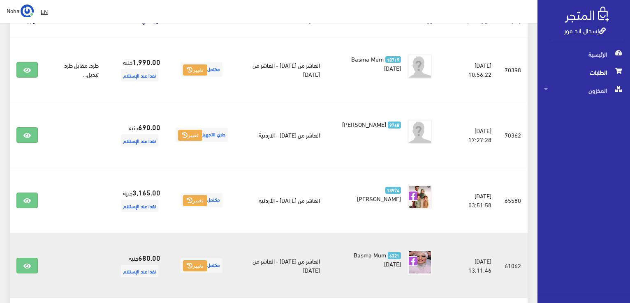
scroll to position [164, 0]
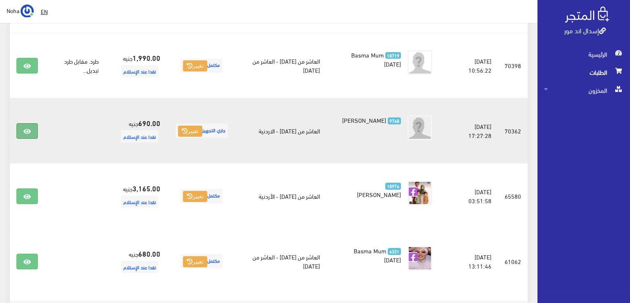
click at [22, 134] on link at bounding box center [26, 131] width 21 height 16
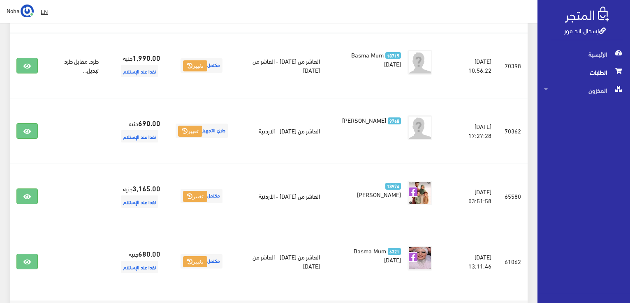
click at [0, 64] on div "الطلبات 0554490899 الكل 7708 3" at bounding box center [268, 108] width 537 height 451
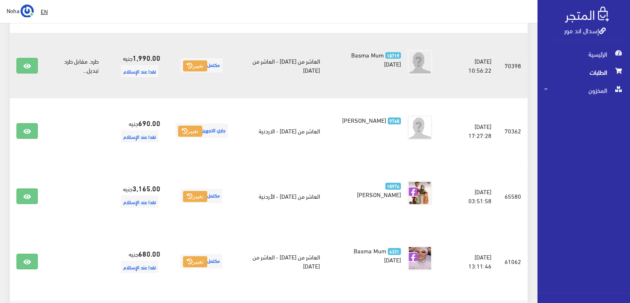
scroll to position [0, 0]
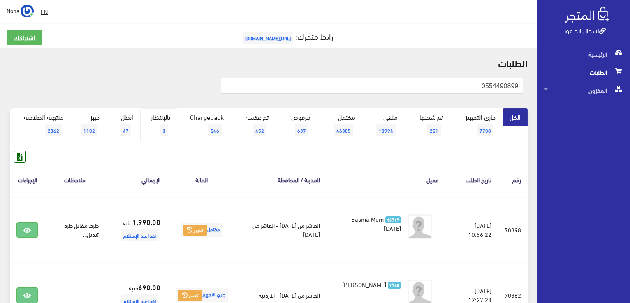
click at [157, 127] on link "بالإنتظار 3" at bounding box center [158, 125] width 37 height 34
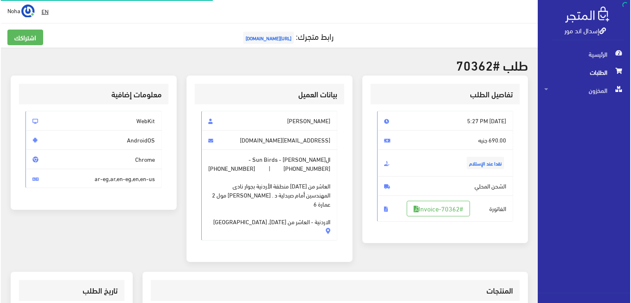
scroll to position [164, 0]
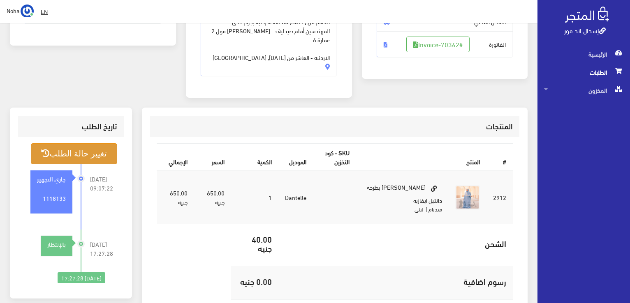
click at [97, 149] on button "تغيير حالة الطلب" at bounding box center [74, 153] width 86 height 21
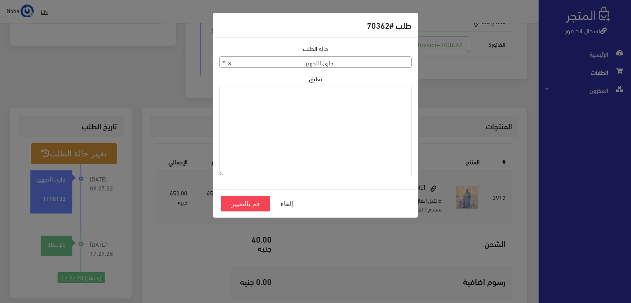
click at [372, 58] on span "× جاري التجهيز" at bounding box center [316, 63] width 192 height 12
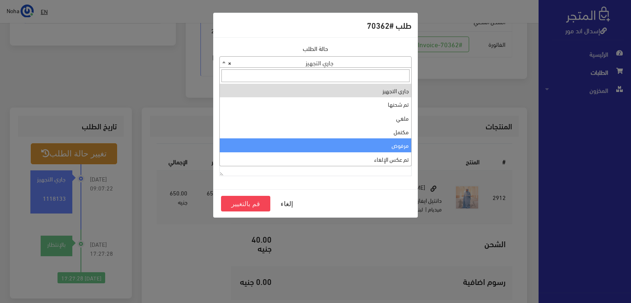
select select "5"
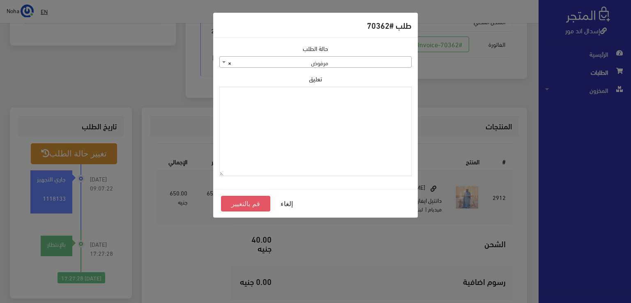
click at [239, 202] on button "قم بالتغيير" at bounding box center [245, 204] width 49 height 16
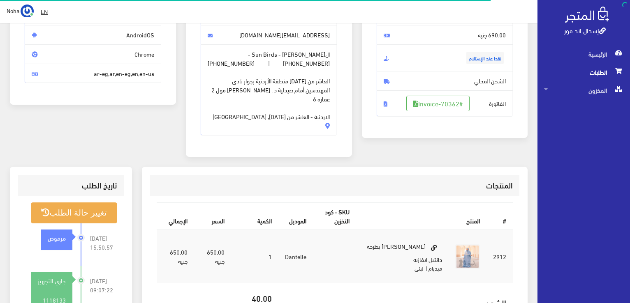
scroll to position [123, 0]
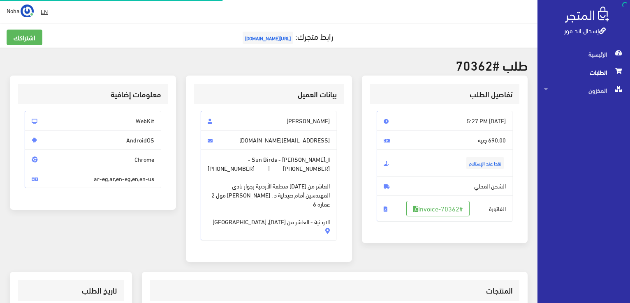
scroll to position [162, 0]
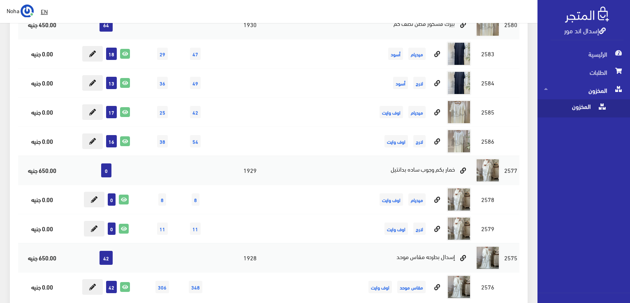
scroll to position [5631, 0]
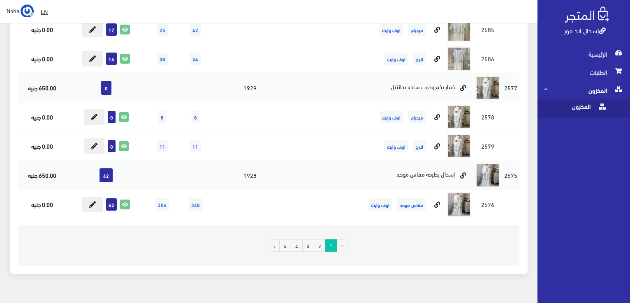
click at [323, 240] on link "2" at bounding box center [320, 246] width 12 height 12
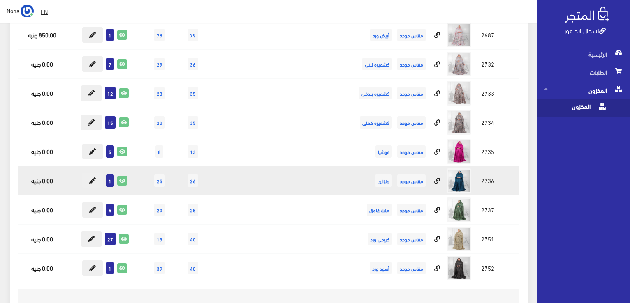
scroll to position [7784, 0]
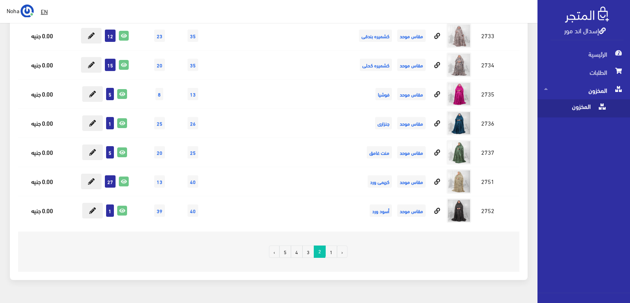
click at [309, 246] on link "3" at bounding box center [308, 252] width 12 height 12
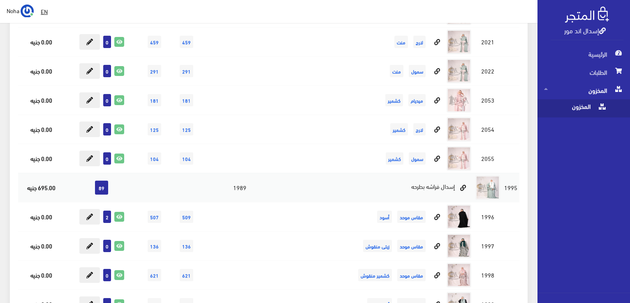
scroll to position [6452, 0]
